Goal: Task Accomplishment & Management: Manage account settings

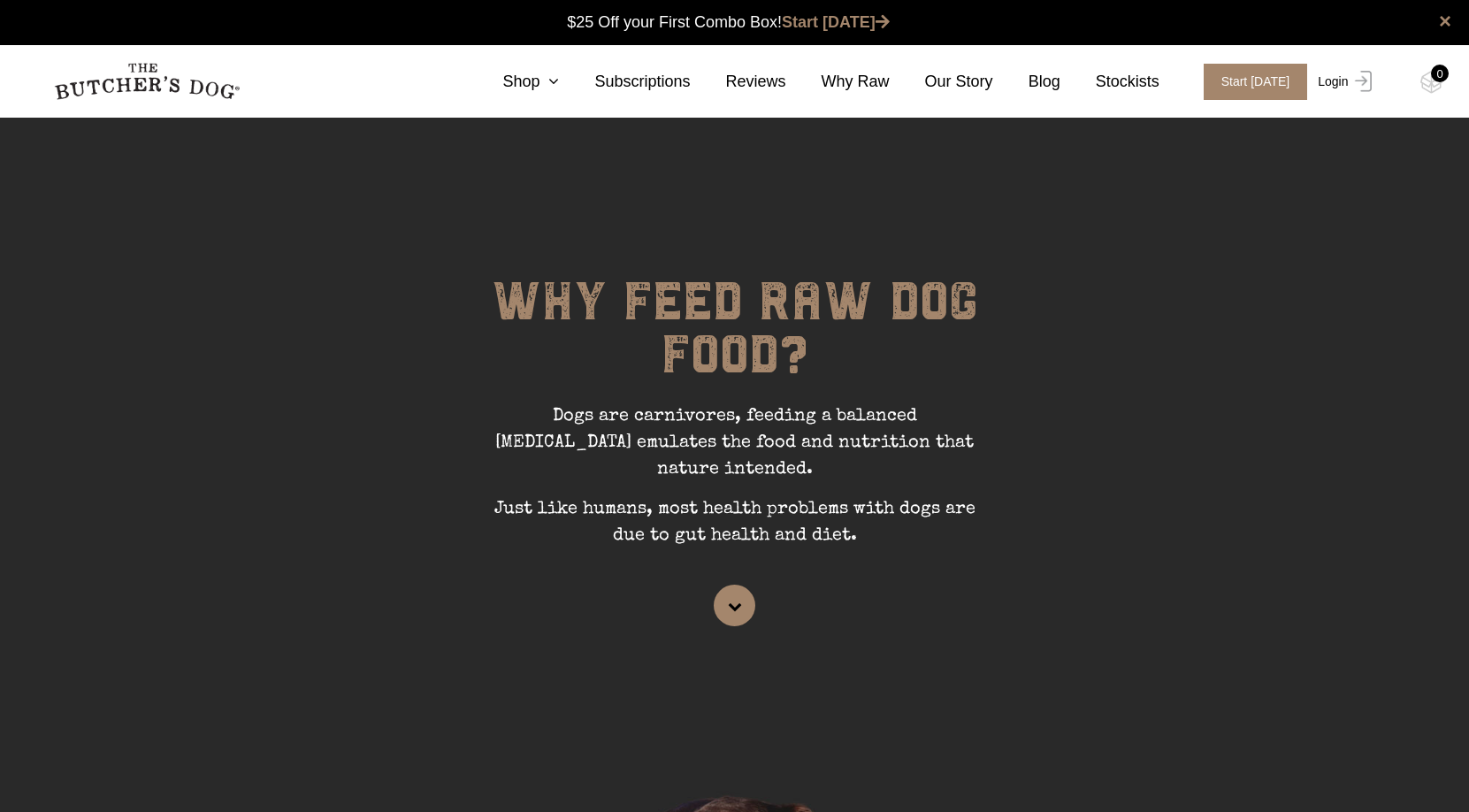
click at [1340, 80] on link "Login" at bounding box center [1342, 82] width 57 height 36
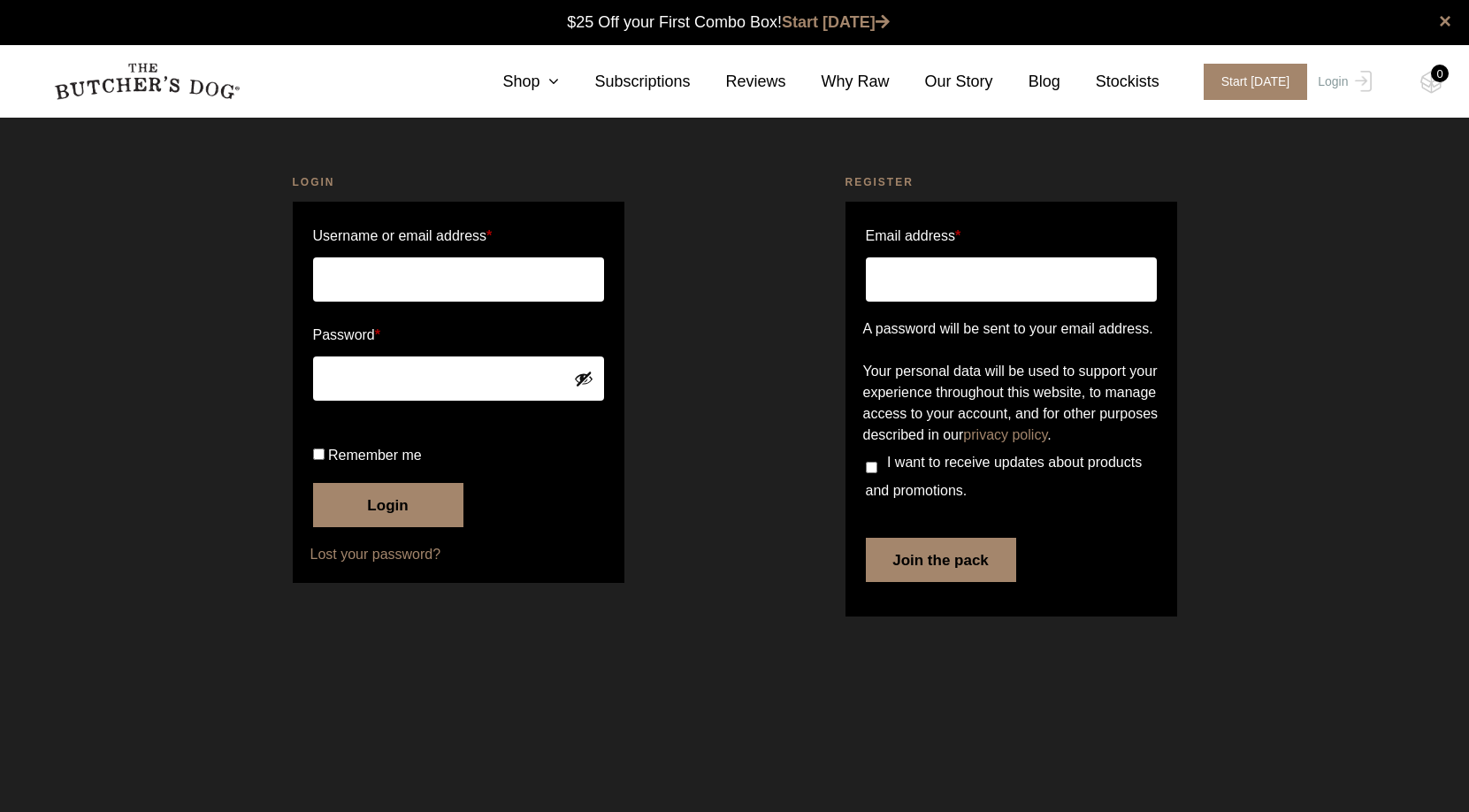
type input "[EMAIL_ADDRESS][DOMAIN_NAME]"
click at [315, 459] on input "Remember me" at bounding box center [318, 454] width 12 height 12
checkbox input "true"
click at [366, 527] on button "Login" at bounding box center [388, 505] width 150 height 45
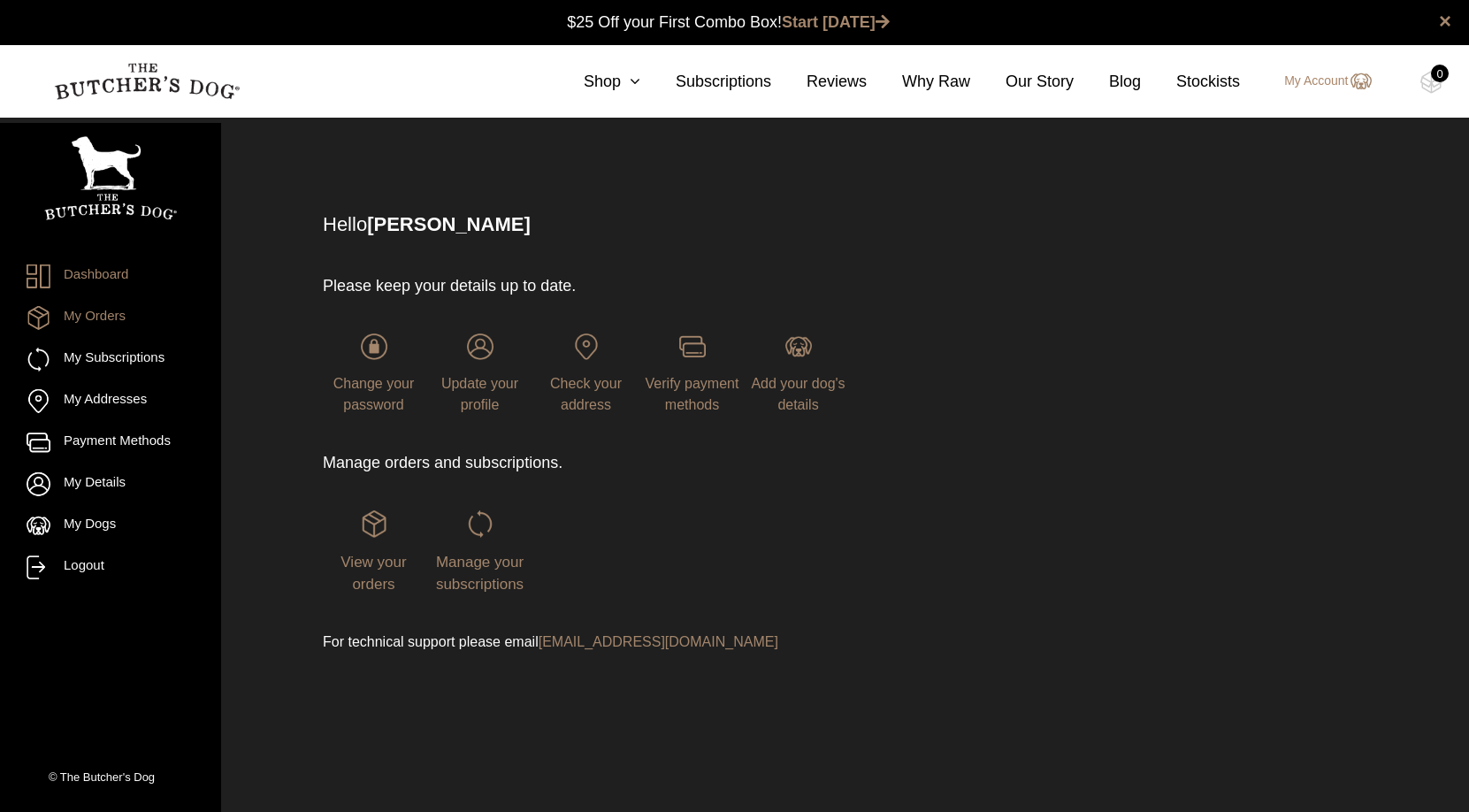
click at [103, 322] on link "My Orders" at bounding box center [110, 318] width 168 height 24
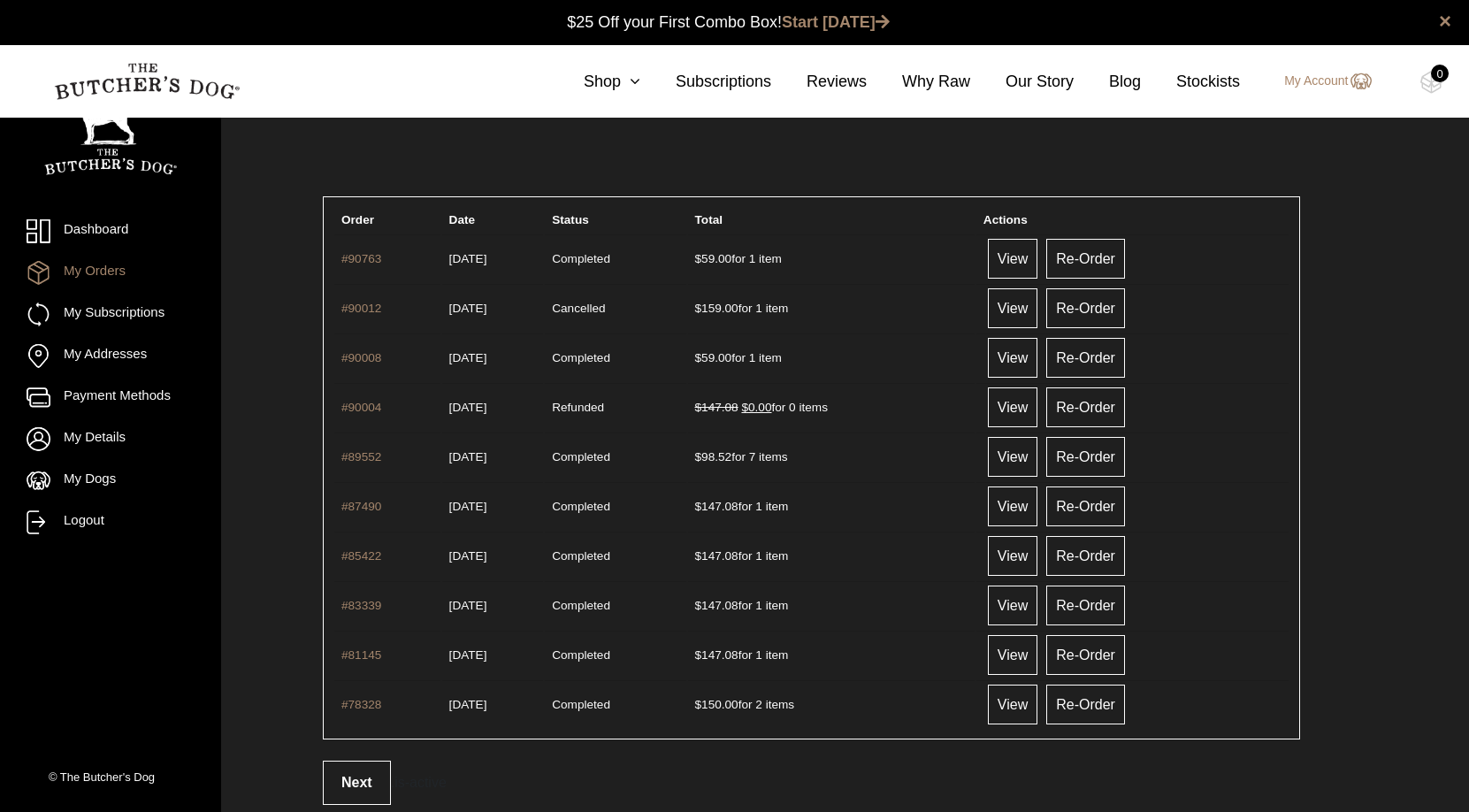
scroll to position [1, 0]
click at [1038, 308] on link "View" at bounding box center [1013, 307] width 49 height 40
click at [154, 311] on link "My Subscriptions" at bounding box center [110, 314] width 168 height 24
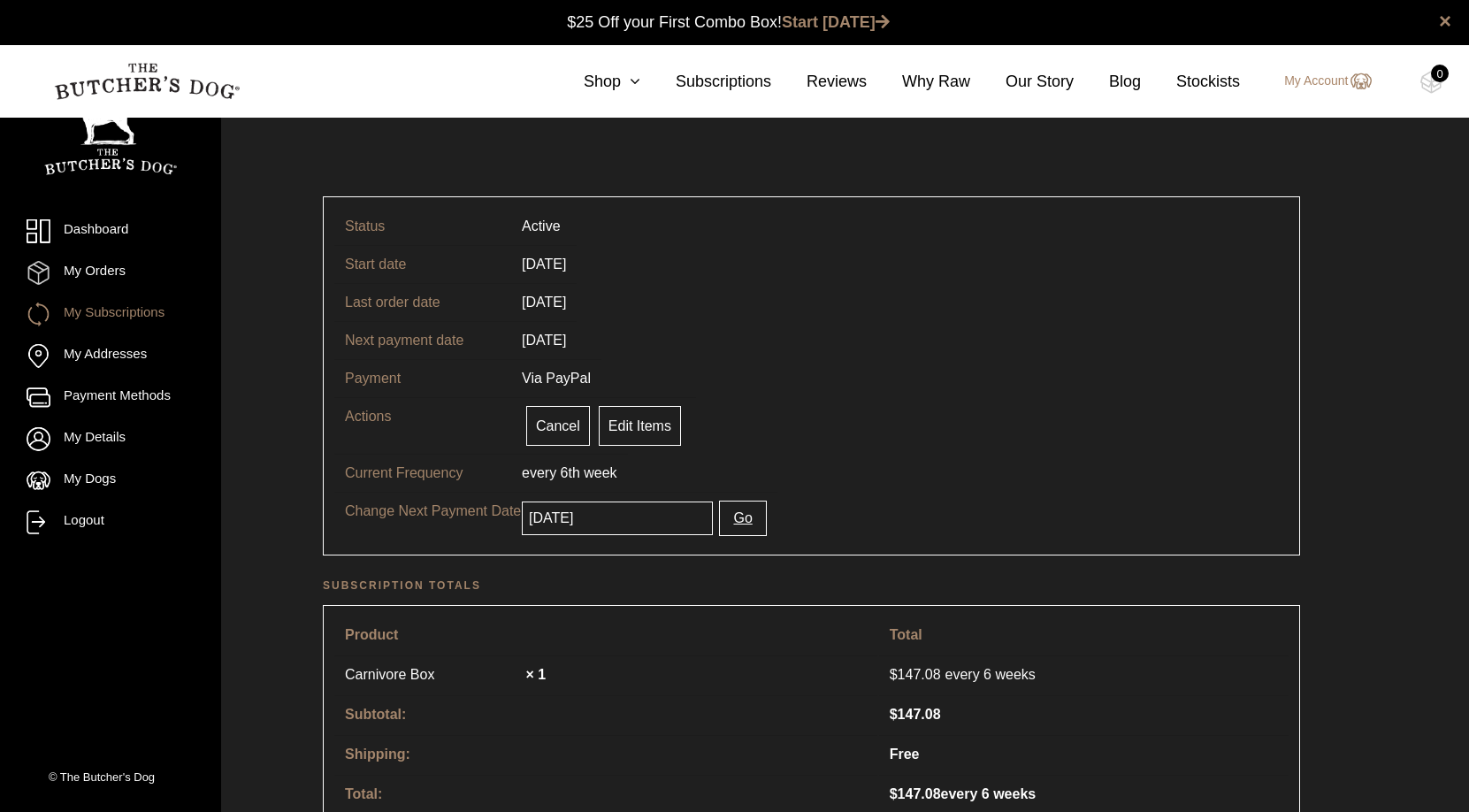
scroll to position [1, 0]
click at [626, 522] on input "2025-10-16" at bounding box center [617, 517] width 191 height 34
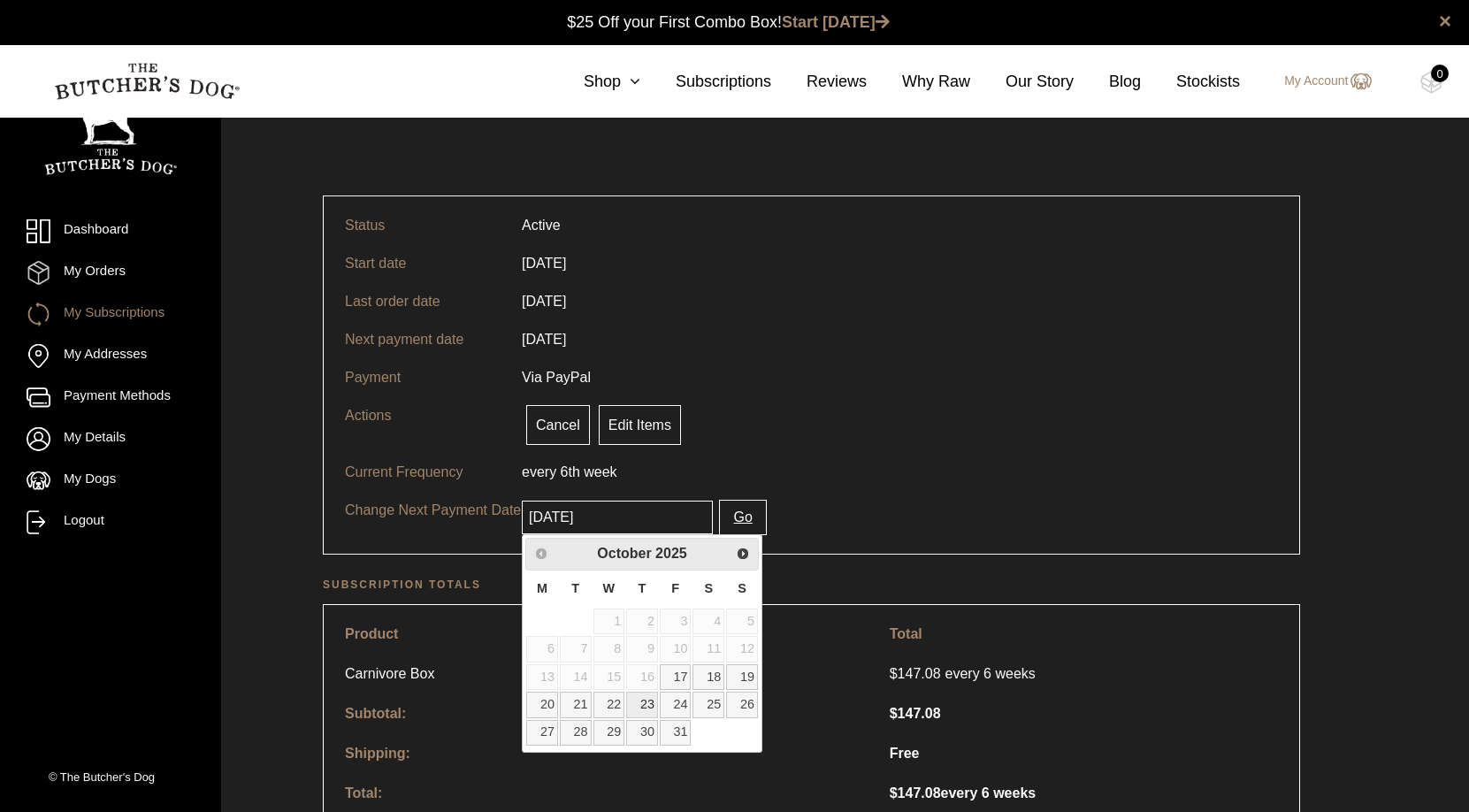
click at [646, 705] on link "23" at bounding box center [642, 704] width 32 height 26
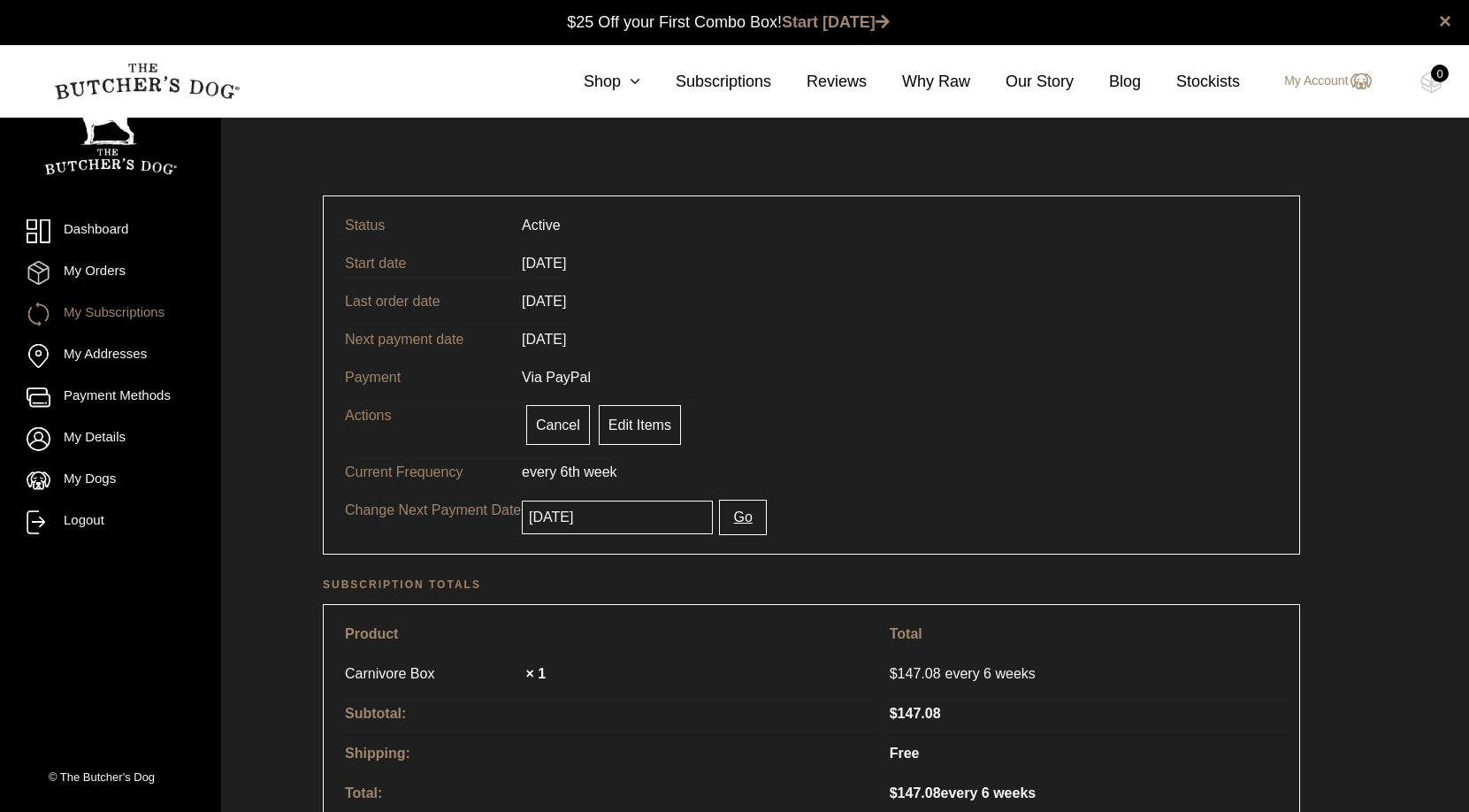
click at [595, 523] on input "2025-10-23" at bounding box center [617, 517] width 191 height 34
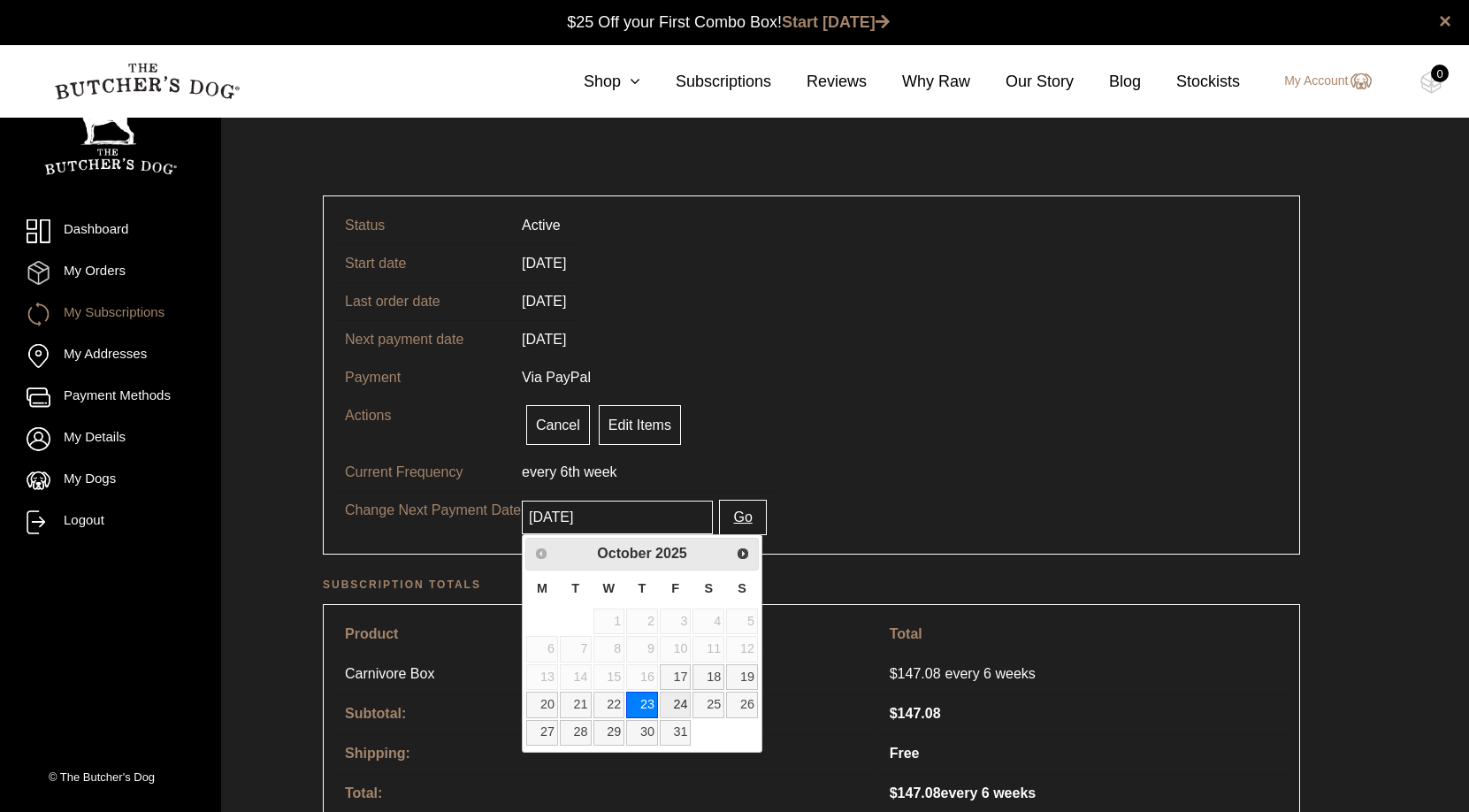
click at [680, 706] on link "24" at bounding box center [676, 704] width 32 height 26
type input "[DATE]"
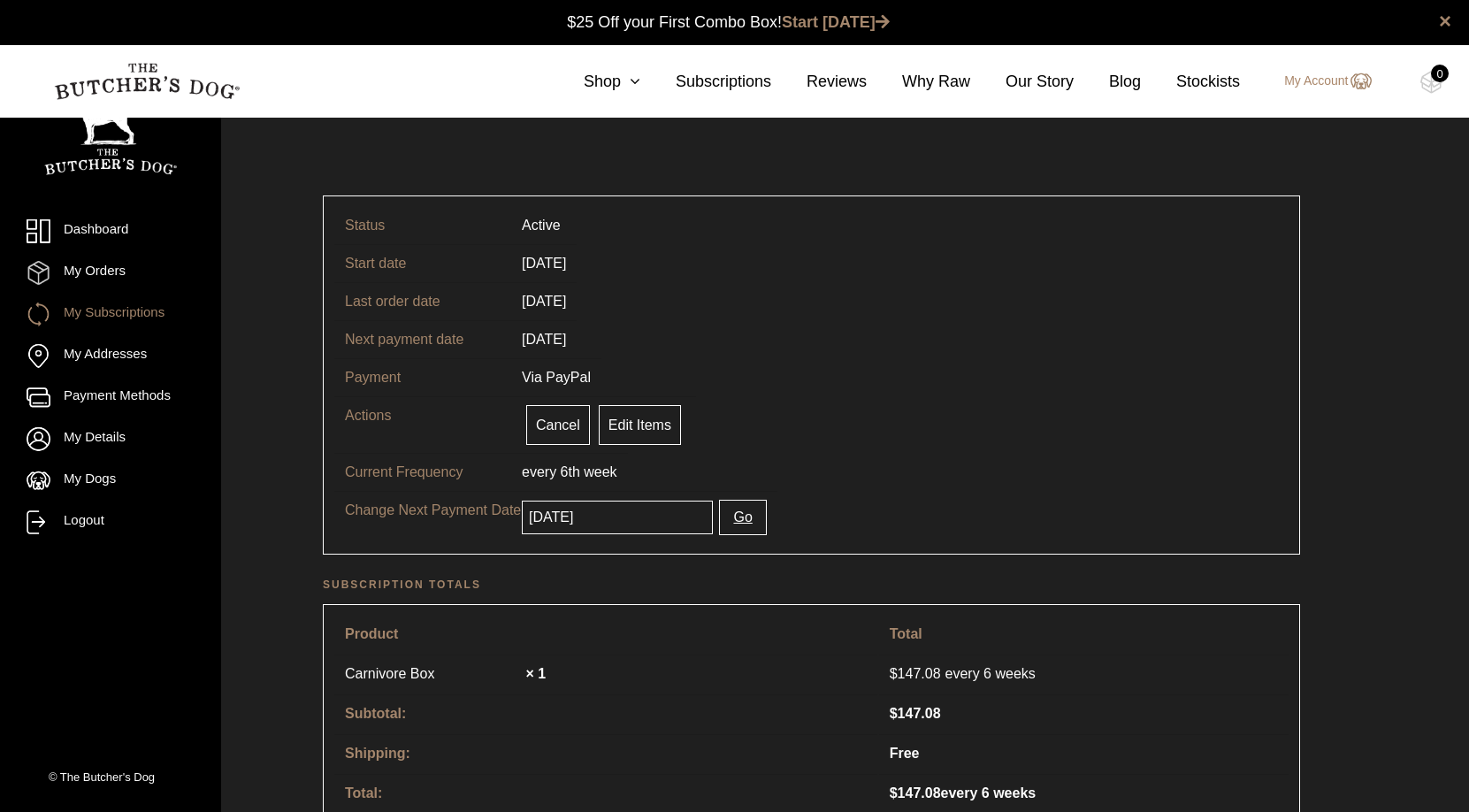
click at [724, 510] on button "Go" at bounding box center [742, 517] width 47 height 36
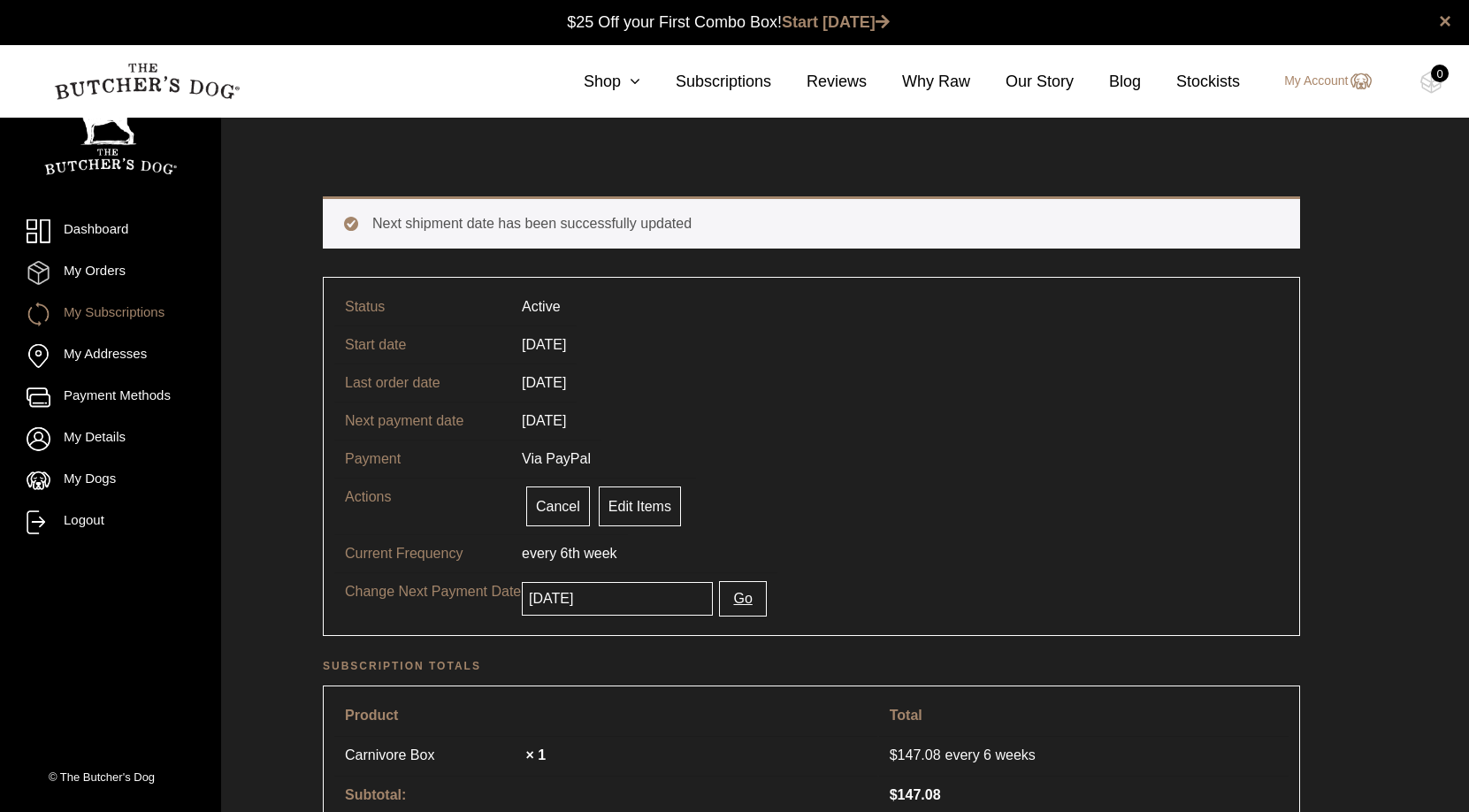
scroll to position [1, 0]
